Goal: Navigation & Orientation: Find specific page/section

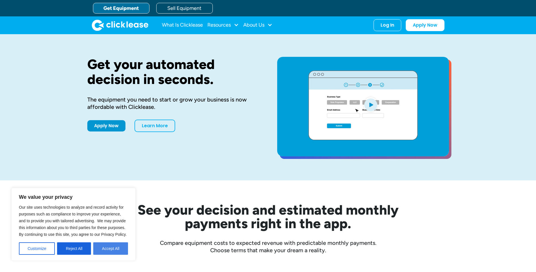
click at [102, 249] on button "Accept All" at bounding box center [110, 248] width 35 height 12
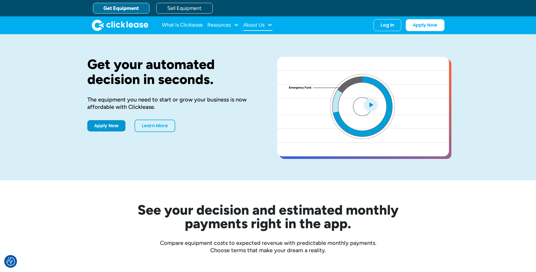
click at [258, 25] on div "About Us" at bounding box center [253, 25] width 21 height 0
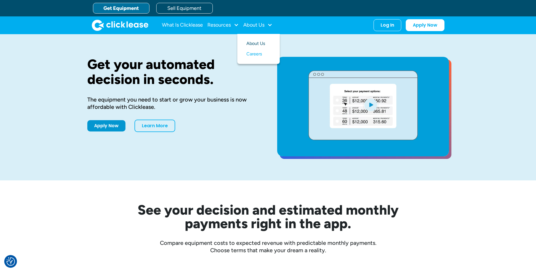
click at [259, 44] on link "About Us" at bounding box center [259, 43] width 24 height 10
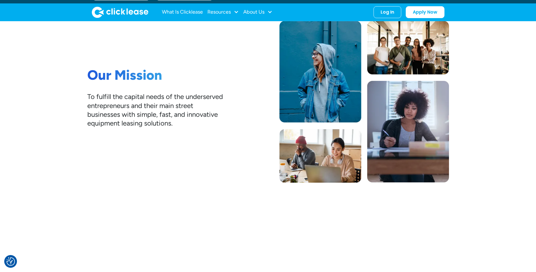
scroll to position [57, 0]
